Goal: Use online tool/utility: Utilize a website feature to perform a specific function

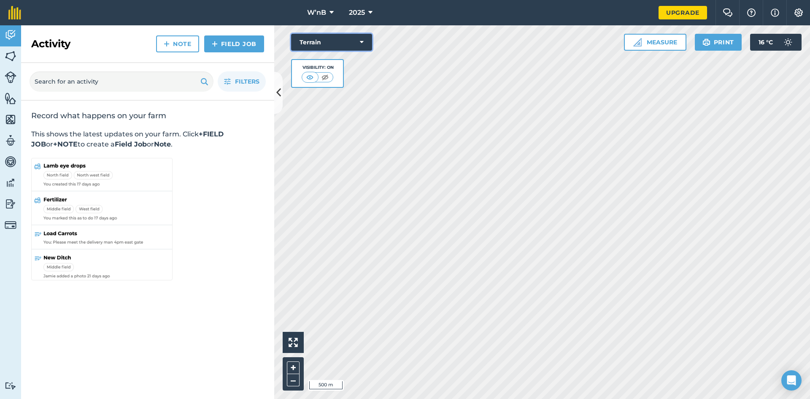
click at [328, 43] on button "Terrain" at bounding box center [331, 42] width 81 height 17
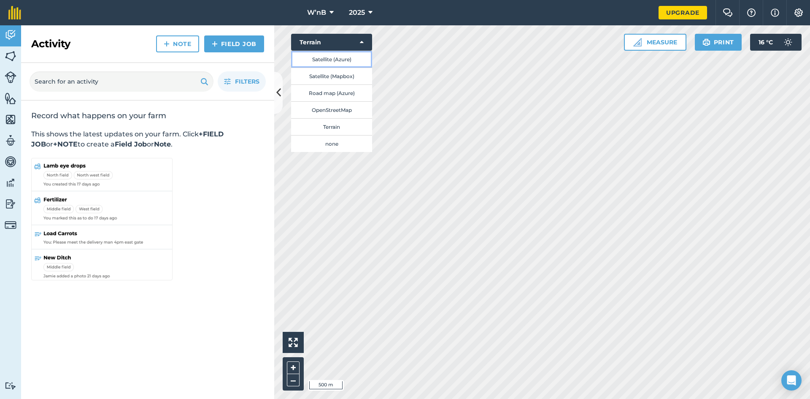
click at [328, 58] on button "Satellite (Azure)" at bounding box center [331, 59] width 81 height 17
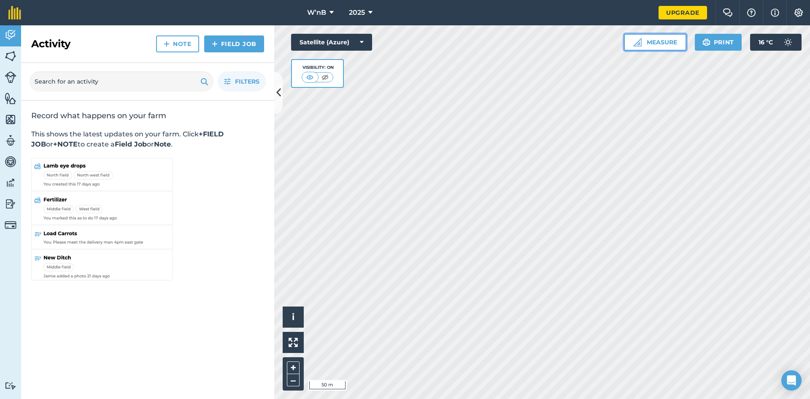
click at [644, 35] on button "Measure" at bounding box center [655, 42] width 62 height 17
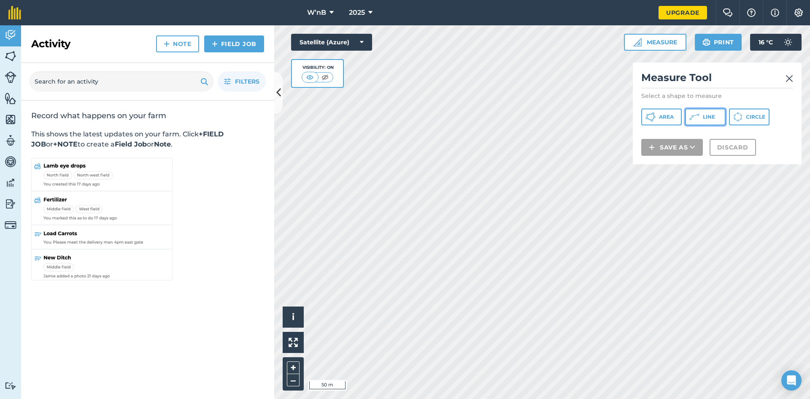
click at [713, 116] on span "Line" at bounding box center [709, 116] width 12 height 7
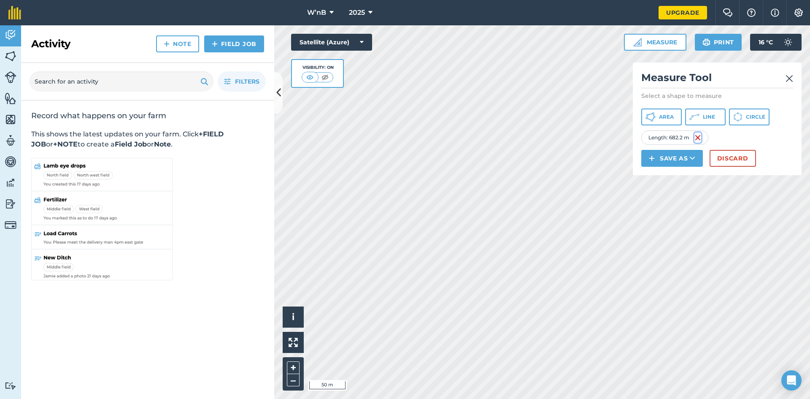
click at [701, 136] on img at bounding box center [697, 137] width 7 height 10
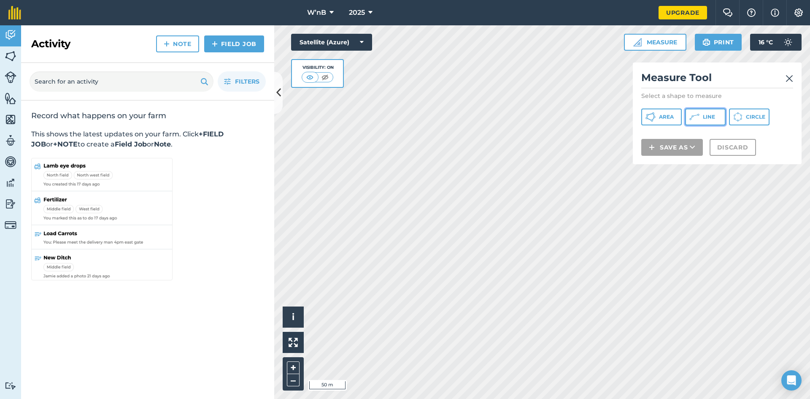
click at [656, 119] on icon at bounding box center [650, 117] width 10 height 10
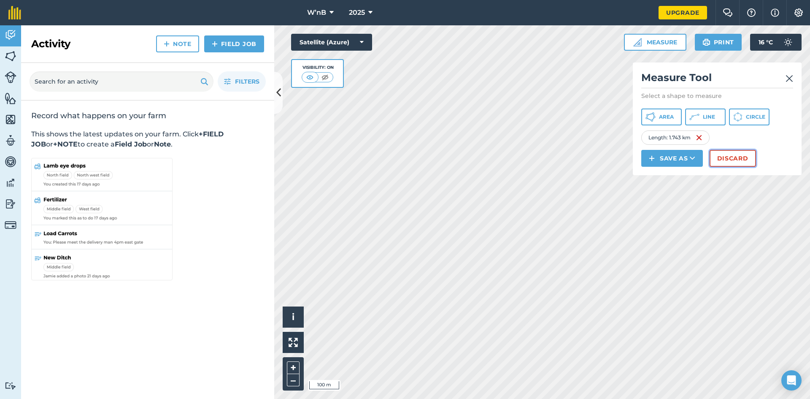
click at [716, 160] on button "Discard" at bounding box center [733, 158] width 46 height 17
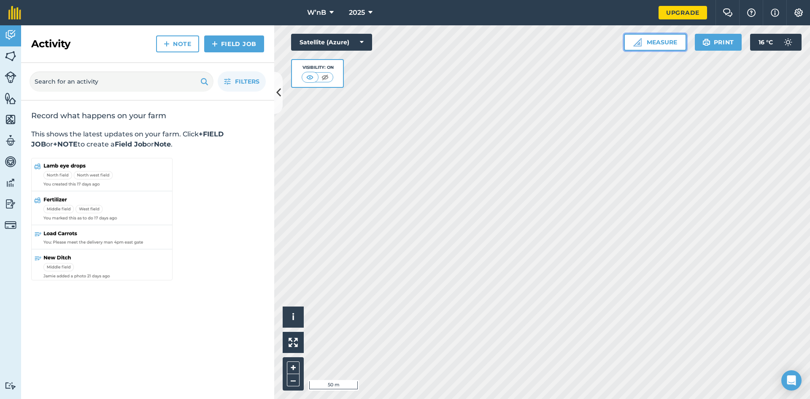
click at [651, 42] on button "Measure" at bounding box center [655, 42] width 62 height 17
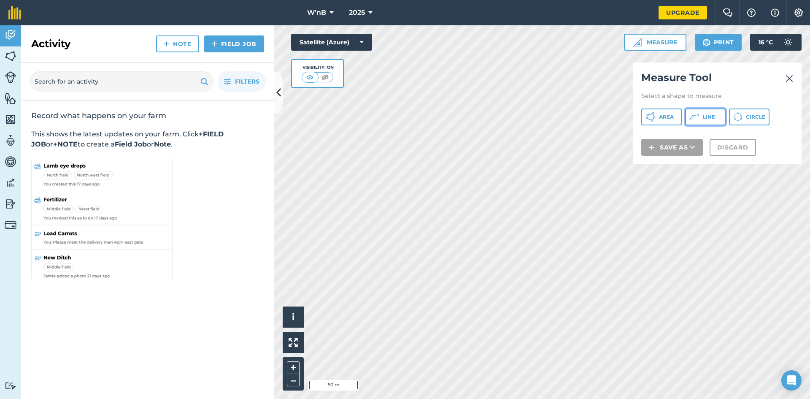
click at [703, 120] on button "Line" at bounding box center [705, 116] width 41 height 17
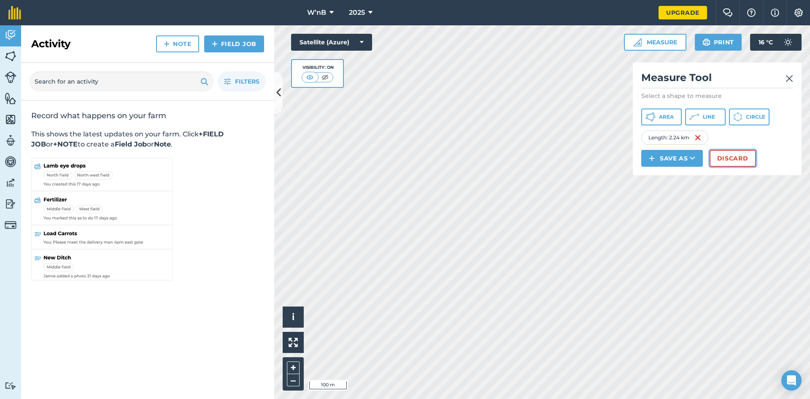
click at [734, 154] on button "Discard" at bounding box center [733, 158] width 46 height 17
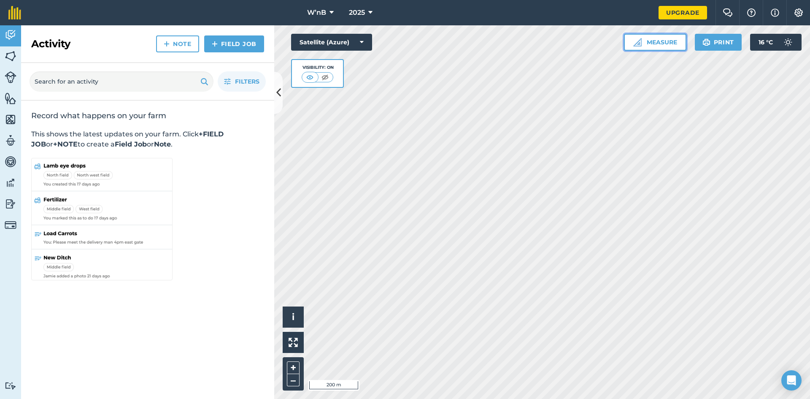
click at [659, 39] on button "Measure" at bounding box center [655, 42] width 62 height 17
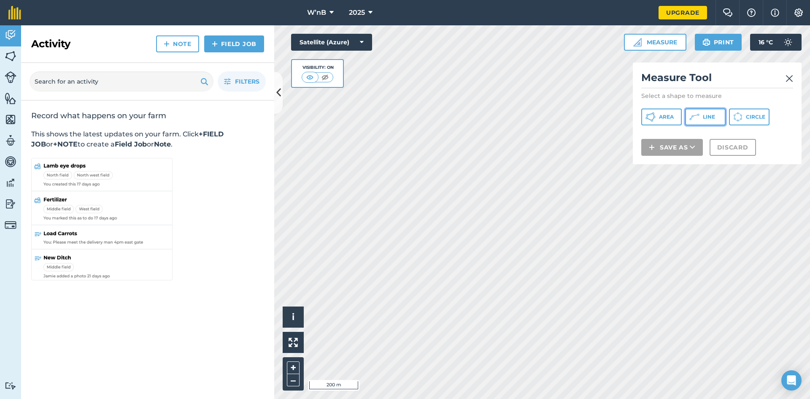
click at [656, 116] on icon at bounding box center [650, 117] width 10 height 10
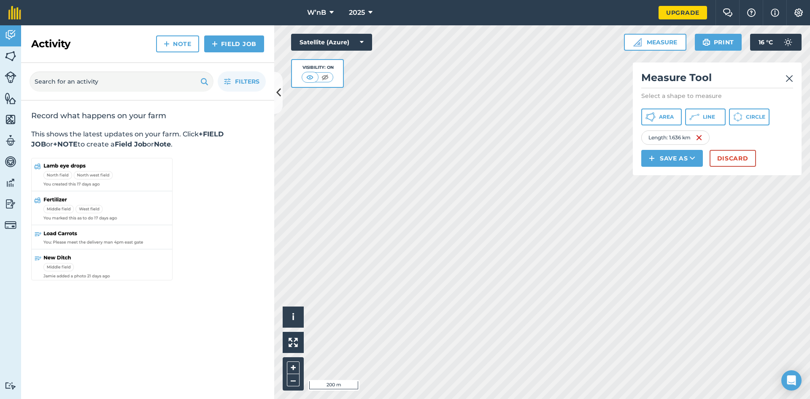
click at [794, 78] on div "Measure Tool Select a shape to measure Area Line Circle Length : 1.636 km Save …" at bounding box center [717, 118] width 169 height 113
click at [788, 77] on img at bounding box center [790, 78] width 8 height 10
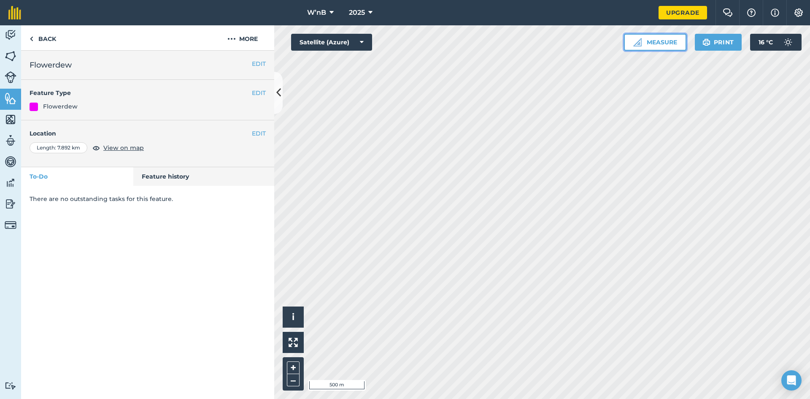
click at [664, 44] on button "Measure" at bounding box center [655, 42] width 62 height 17
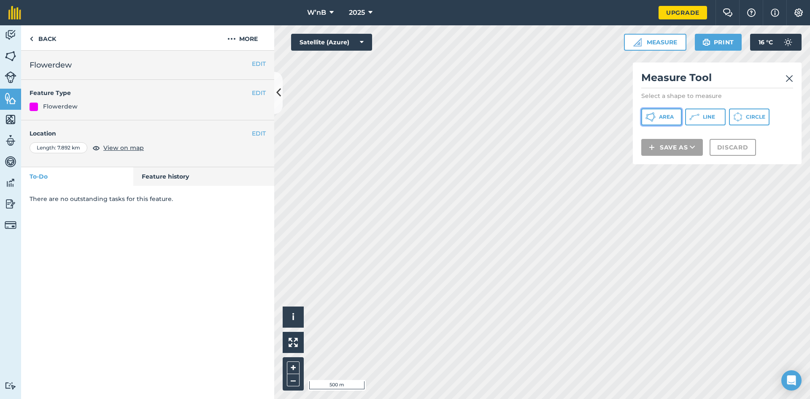
click at [667, 116] on span "Area" at bounding box center [666, 116] width 15 height 7
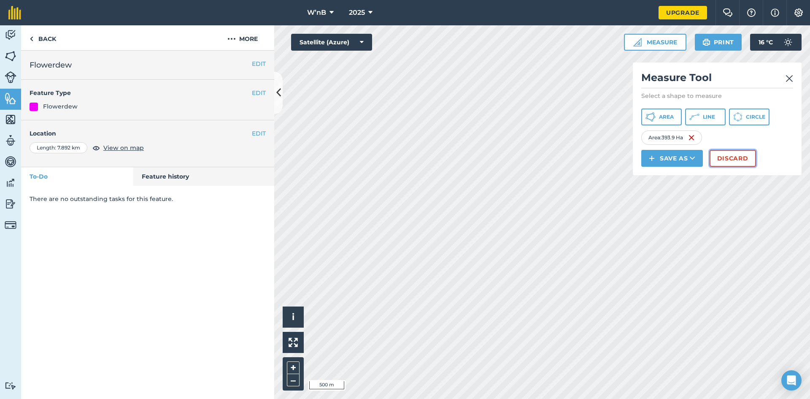
click at [732, 157] on button "Discard" at bounding box center [733, 158] width 46 height 17
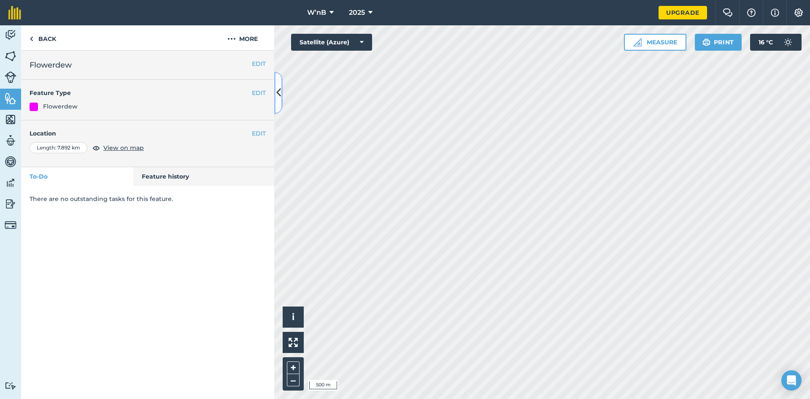
click at [276, 95] on icon at bounding box center [278, 92] width 5 height 15
